Goal: Information Seeking & Learning: Check status

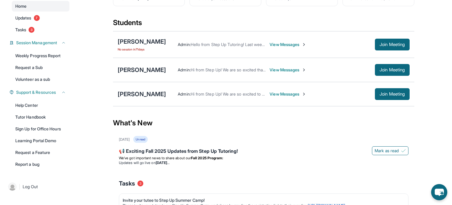
scroll to position [56, 0]
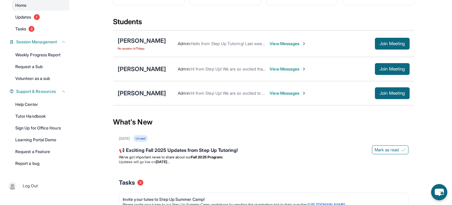
click at [150, 97] on div "[PERSON_NAME]" at bounding box center [142, 93] width 48 height 8
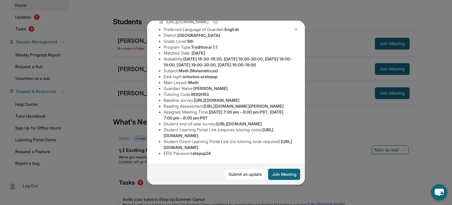
scroll to position [102, 0]
click at [297, 29] on img at bounding box center [296, 29] width 5 height 5
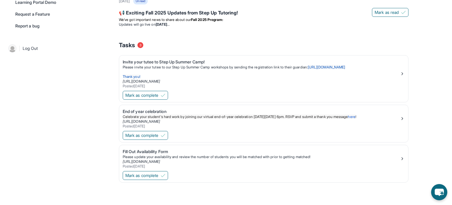
scroll to position [0, 0]
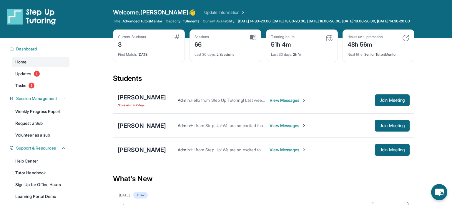
click at [240, 11] on img at bounding box center [243, 12] width 6 height 6
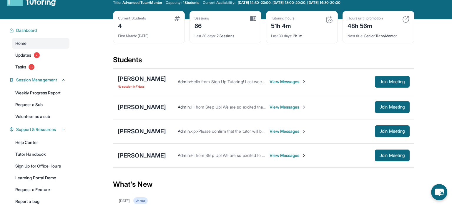
scroll to position [20, 0]
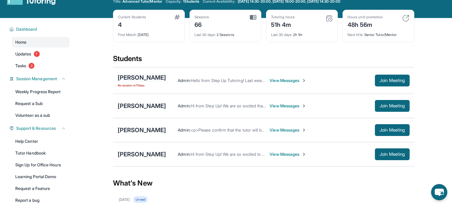
click at [156, 79] on div "[PERSON_NAME]" at bounding box center [142, 77] width 48 height 8
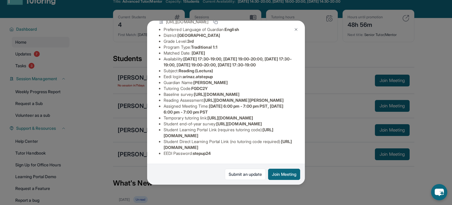
scroll to position [59, 0]
click at [295, 33] on button at bounding box center [296, 30] width 12 height 12
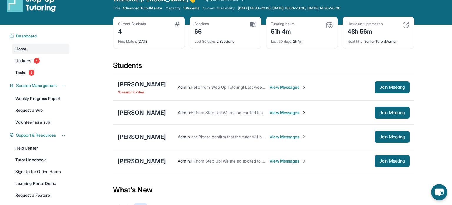
scroll to position [39, 0]
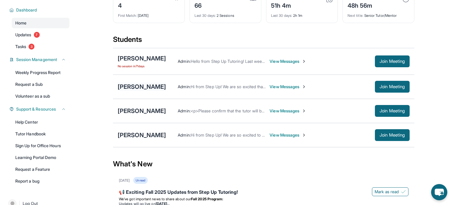
click at [146, 85] on div "[PERSON_NAME]" at bounding box center [142, 86] width 48 height 8
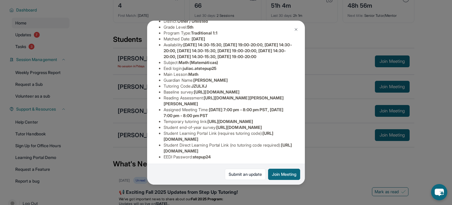
scroll to position [63, 0]
click at [211, 118] on li "Assigned Meeting Time : [DATE] 7:00 pm - 8:00 pm PST, [DATE] 7:00 pm - 8:00 pm …" at bounding box center [228, 112] width 129 height 12
click at [221, 117] on span "[DATE] 7:00 pm - 8:00 pm PST, [DATE] 7:00 pm - 8:00 pm PST" at bounding box center [224, 112] width 120 height 11
click at [295, 28] on img at bounding box center [296, 29] width 5 height 5
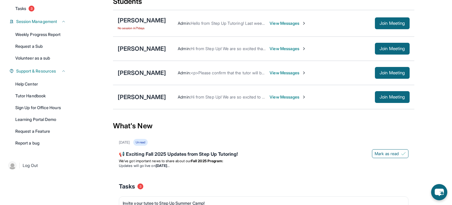
scroll to position [79, 0]
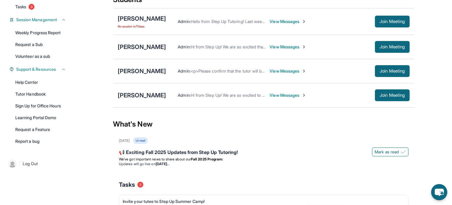
click at [185, 65] on div "Admin : <p>Please confirm that the tutor will be able to attend your first assi…" at bounding box center [288, 71] width 244 height 12
